Goal: Find specific page/section: Find specific page/section

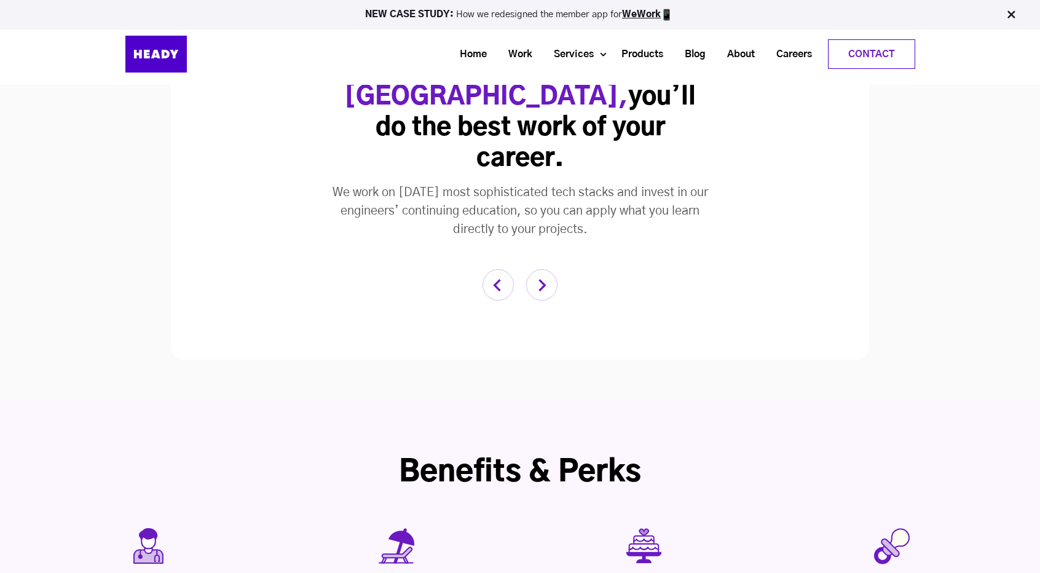
scroll to position [2203, 0]
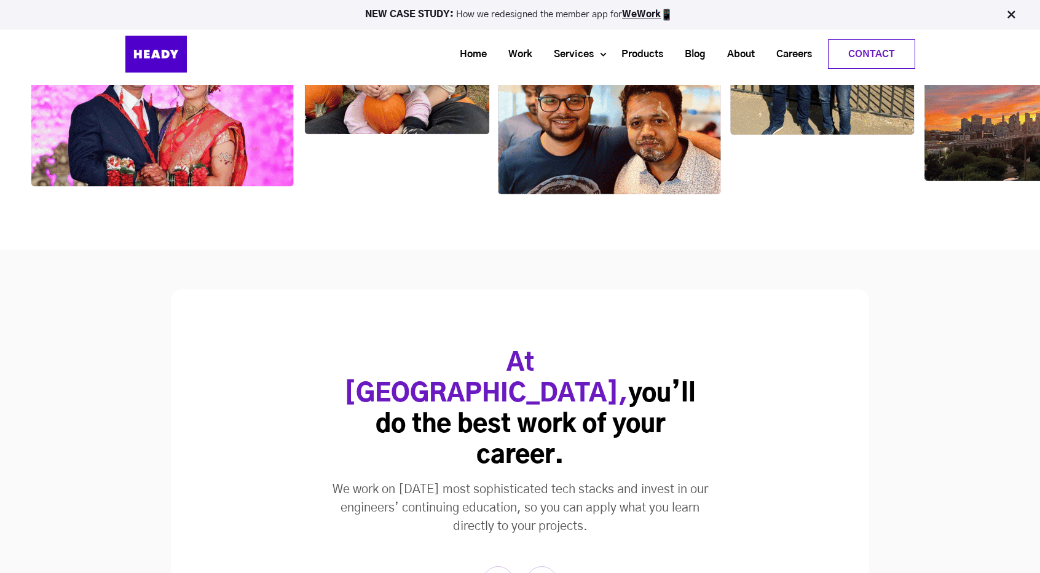
click at [547, 566] on img "button" at bounding box center [541, 581] width 31 height 31
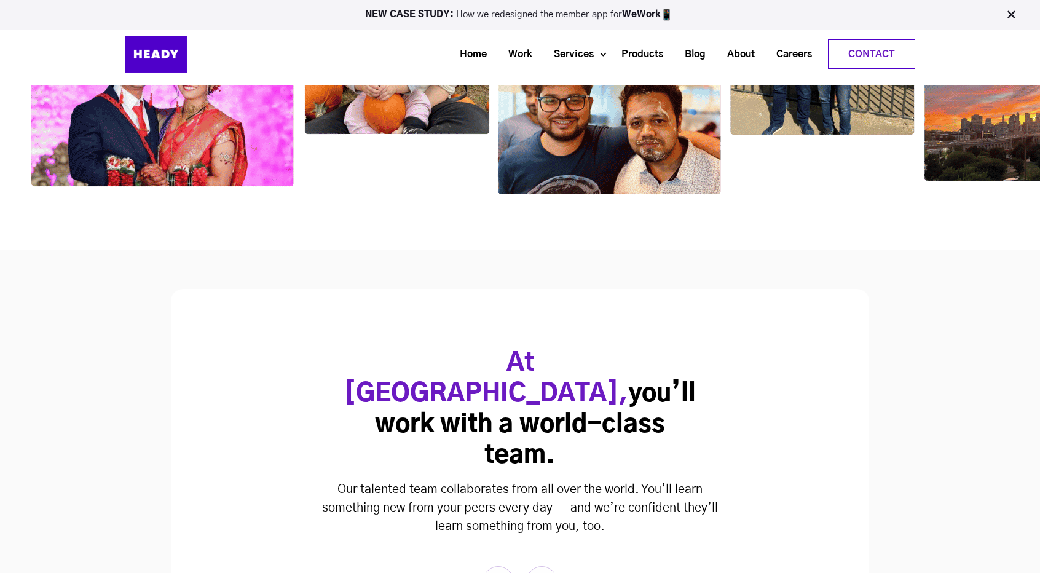
click at [547, 566] on img "button" at bounding box center [541, 581] width 31 height 31
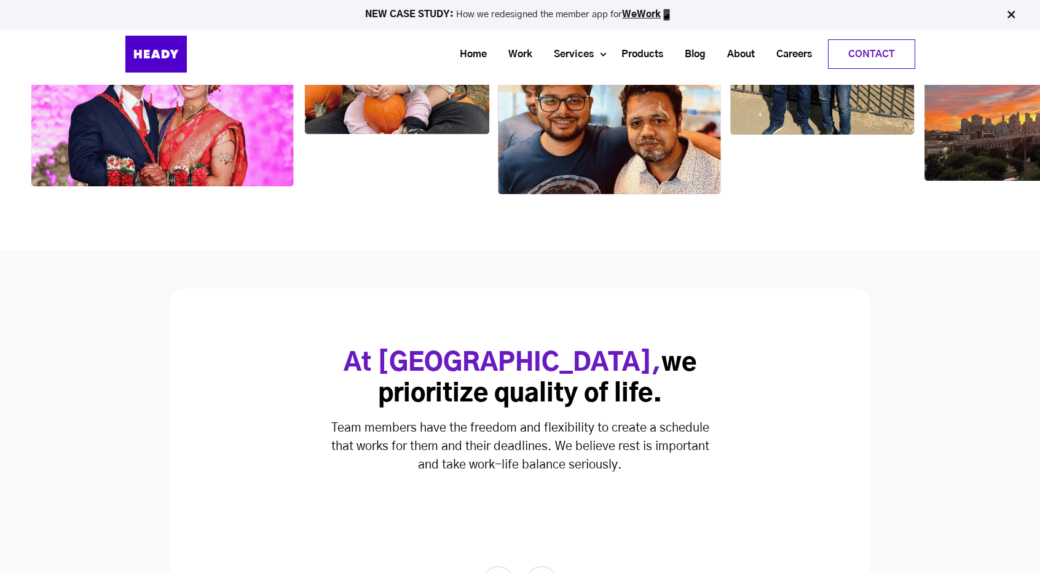
click at [547, 566] on img "button" at bounding box center [541, 581] width 31 height 31
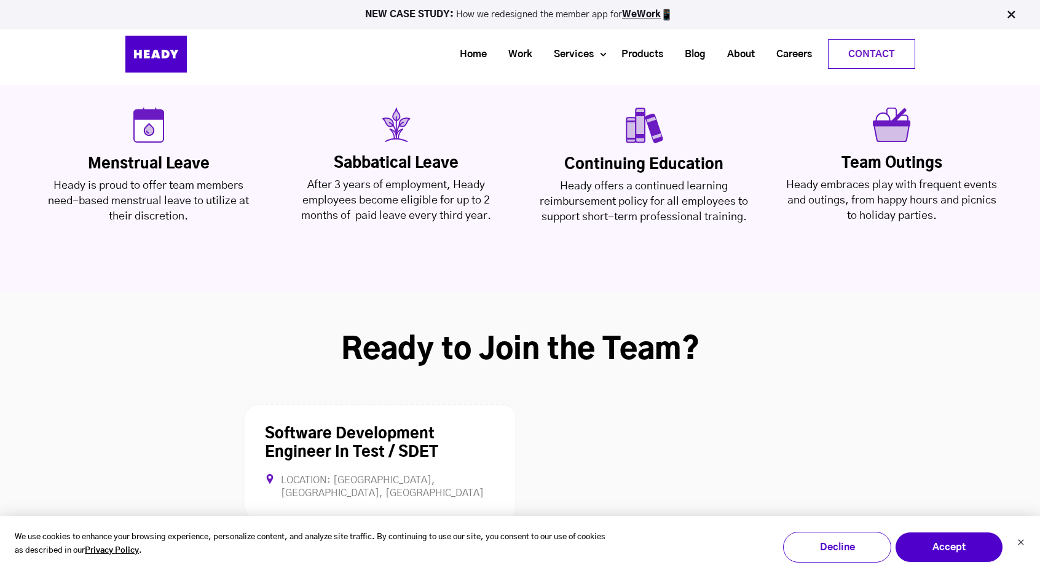
scroll to position [3028, 0]
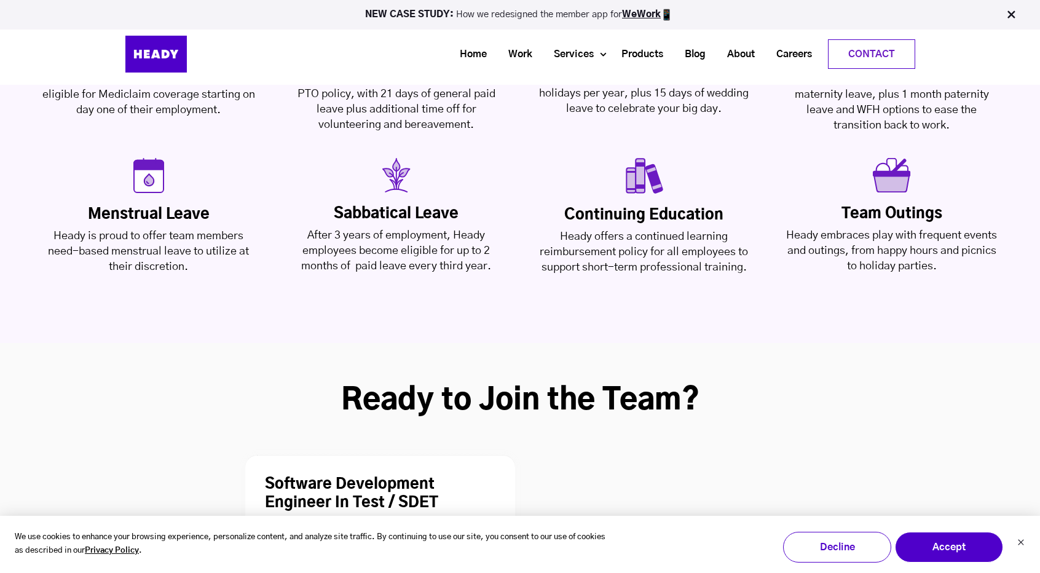
drag, startPoint x: 1046, startPoint y: 248, endPoint x: 1048, endPoint y: 323, distance: 74.4
click at [1039, 323] on html "We use cookies to enhance your browsing experience, personalize content, and an…" at bounding box center [520, 88] width 1040 height 6233
